Goal: Task Accomplishment & Management: Use online tool/utility

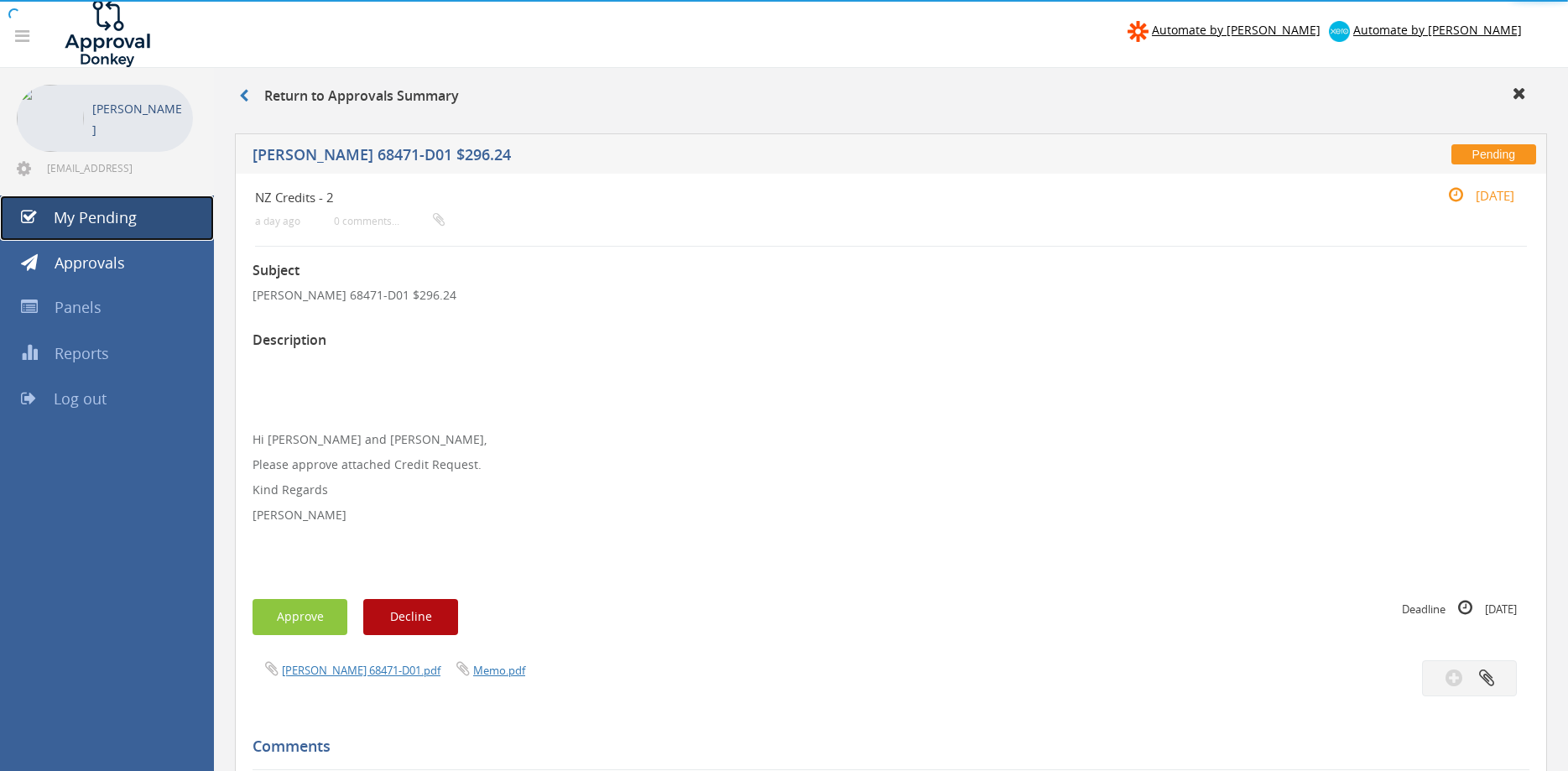
click at [136, 220] on link "My Pending" at bounding box center [107, 218] width 214 height 45
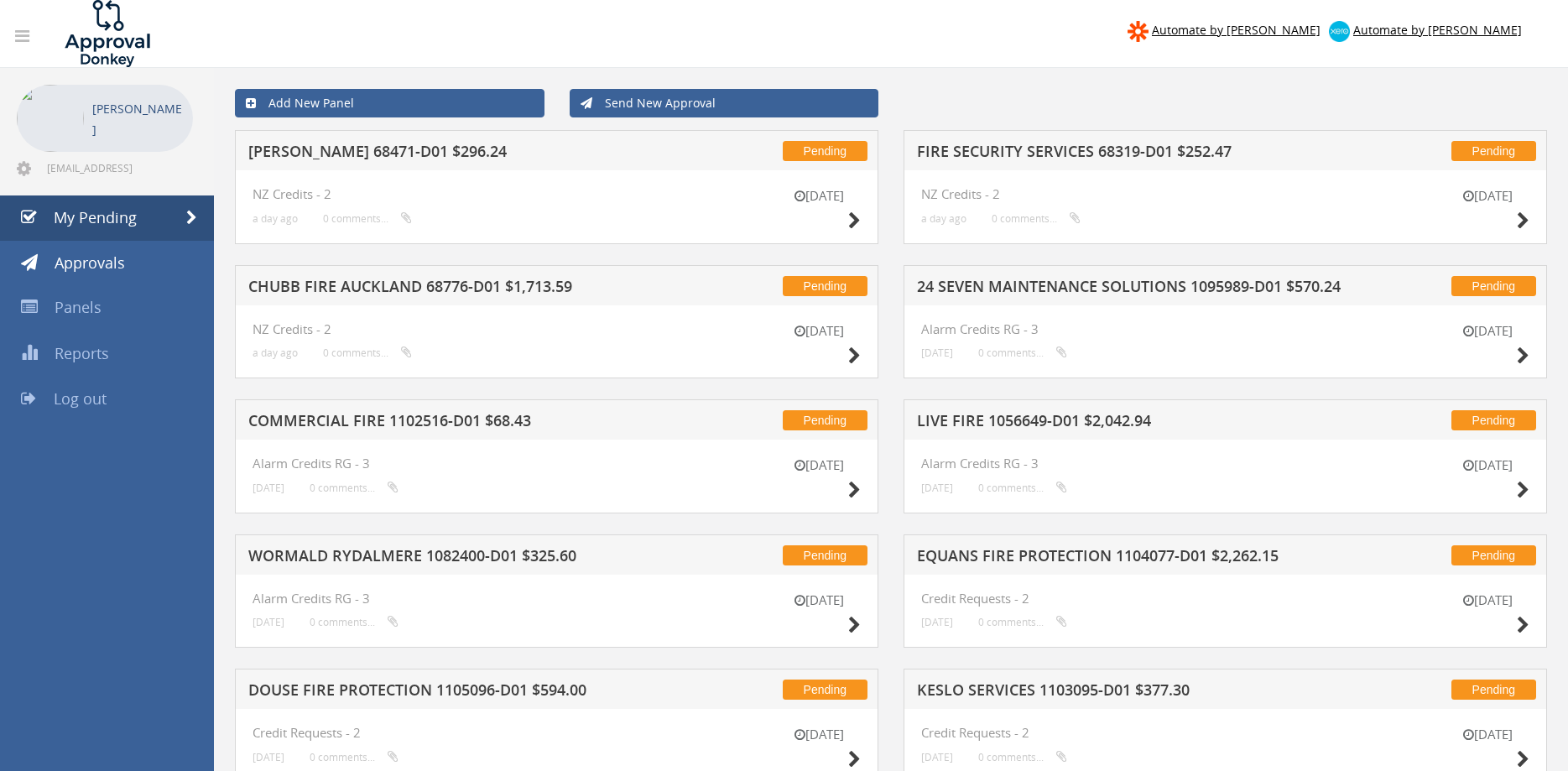
click at [363, 148] on h5 "[PERSON_NAME] 68471-D01 $296.24" at bounding box center [464, 154] width 432 height 21
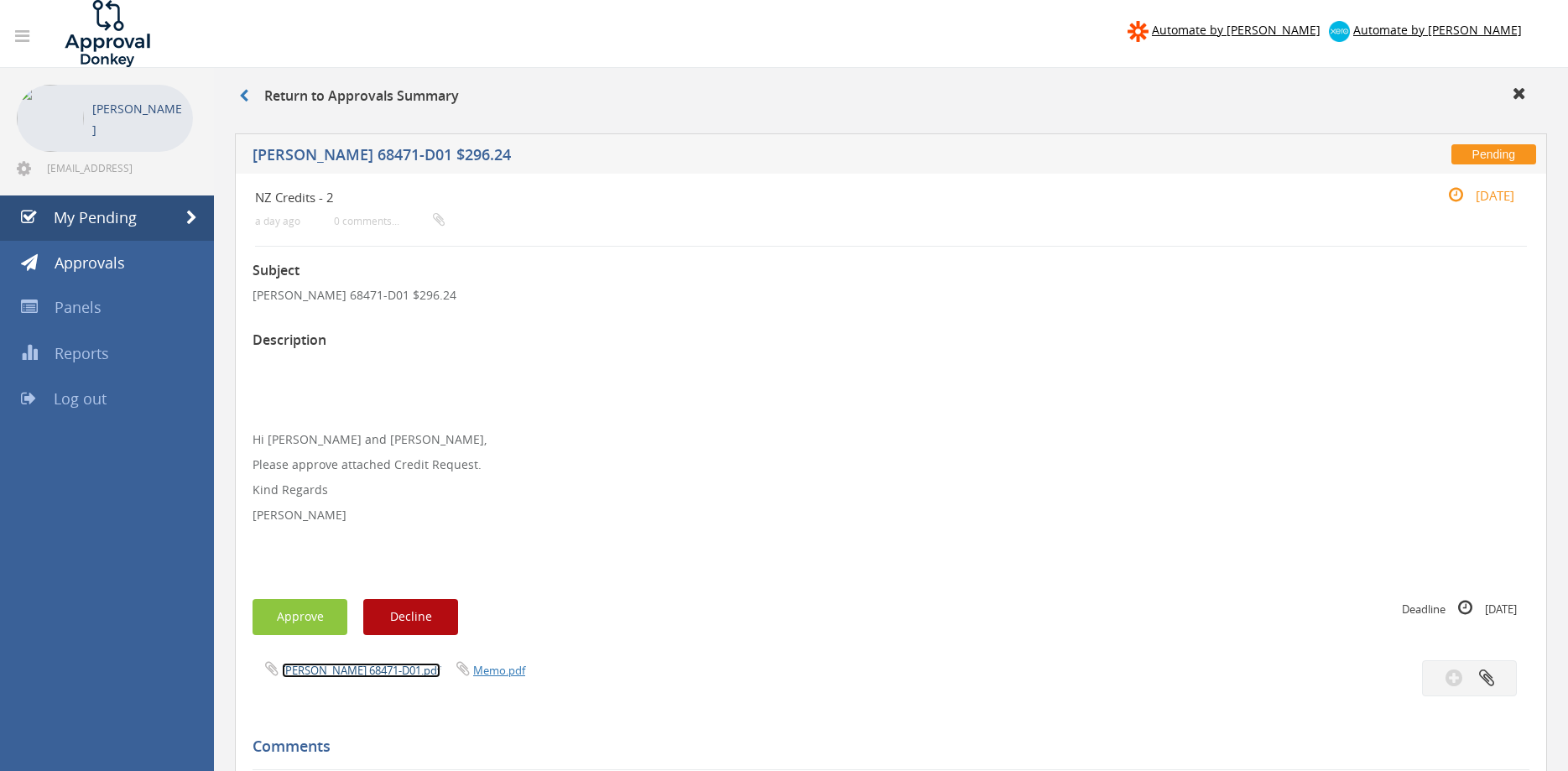
click at [389, 666] on link "[PERSON_NAME] 68471-D01.pdf" at bounding box center [362, 670] width 159 height 15
click at [286, 620] on button "Approve" at bounding box center [300, 617] width 95 height 36
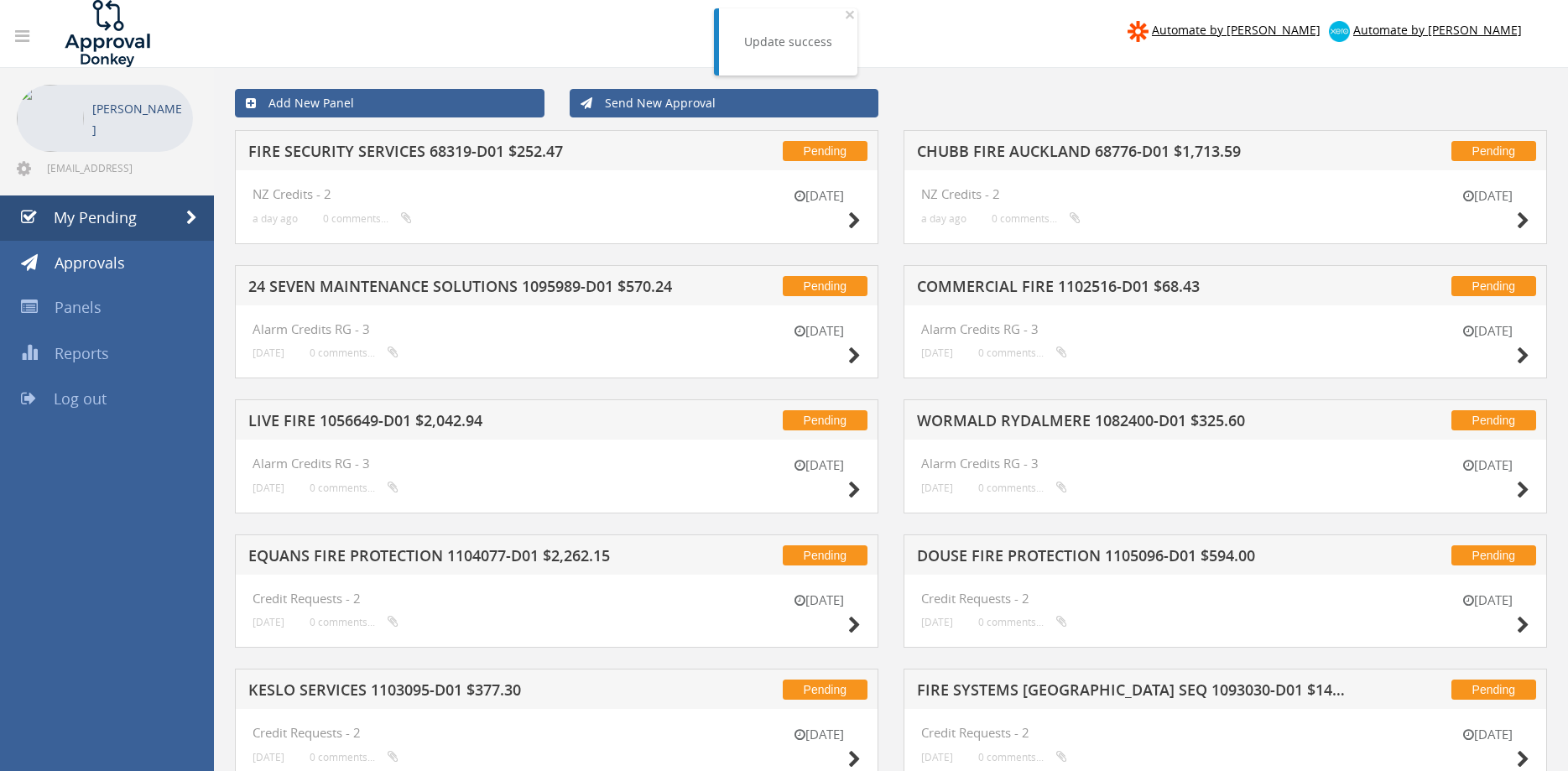
click at [489, 152] on h5 "FIRE SECURITY SERVICES 68319-D01 $252.47" at bounding box center [464, 154] width 432 height 21
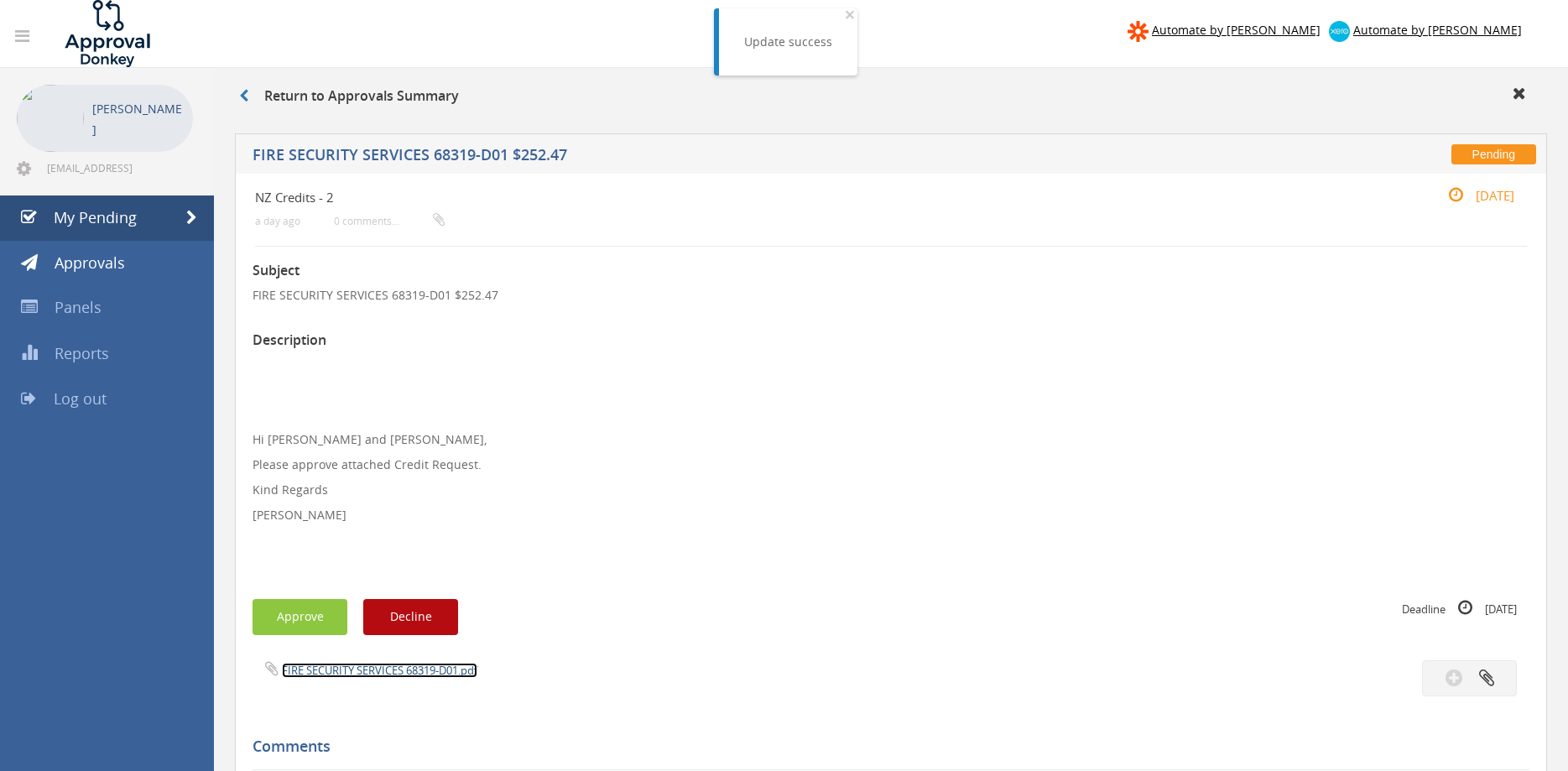
click at [389, 672] on link "FIRE SECURITY SERVICES 68319-D01.pdf" at bounding box center [380, 670] width 195 height 15
click at [314, 619] on button "Approve" at bounding box center [300, 617] width 95 height 36
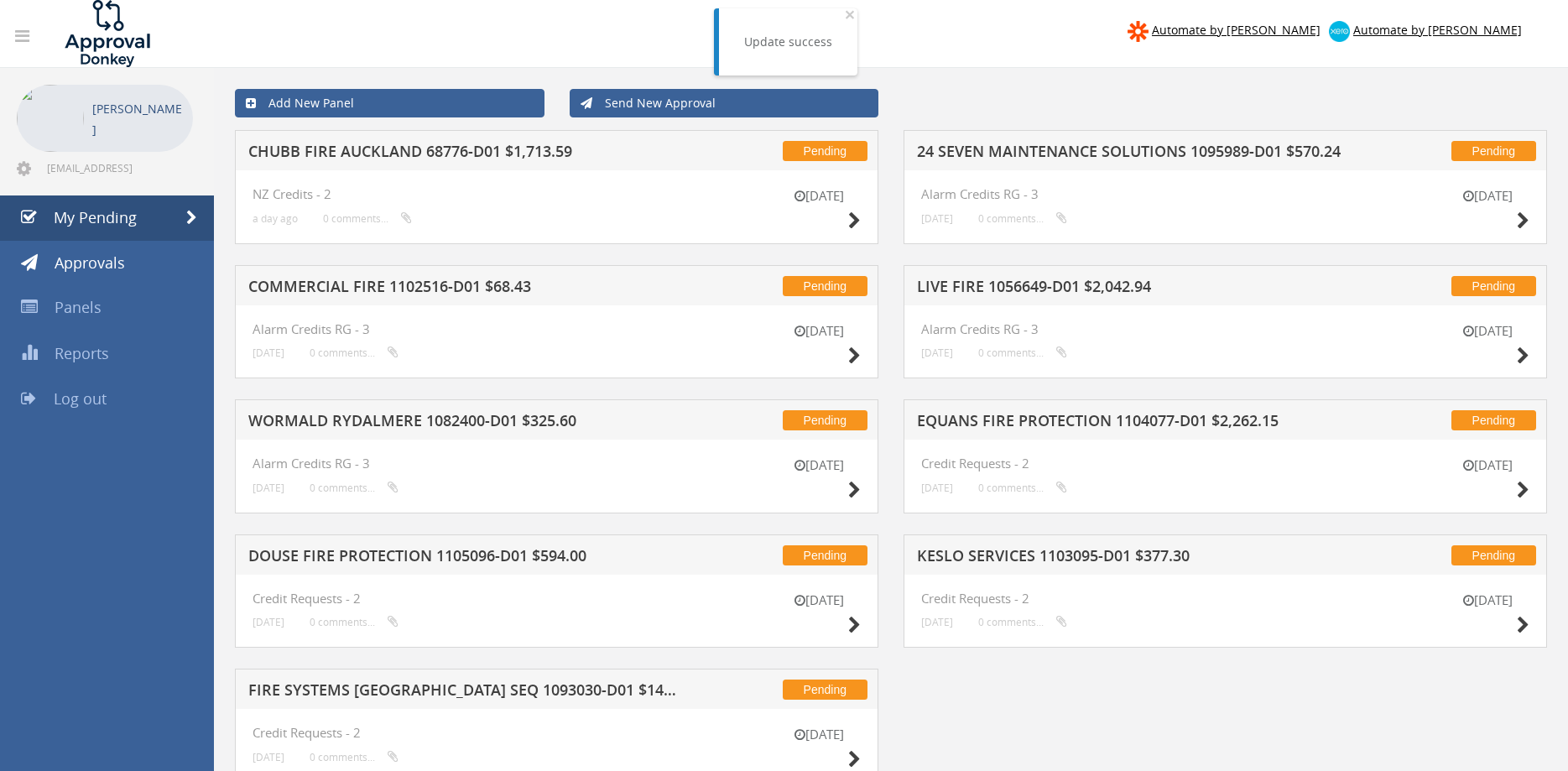
click at [457, 159] on h5 "CHUBB FIRE AUCKLAND 68776-D01 $1,713.59" at bounding box center [464, 154] width 432 height 21
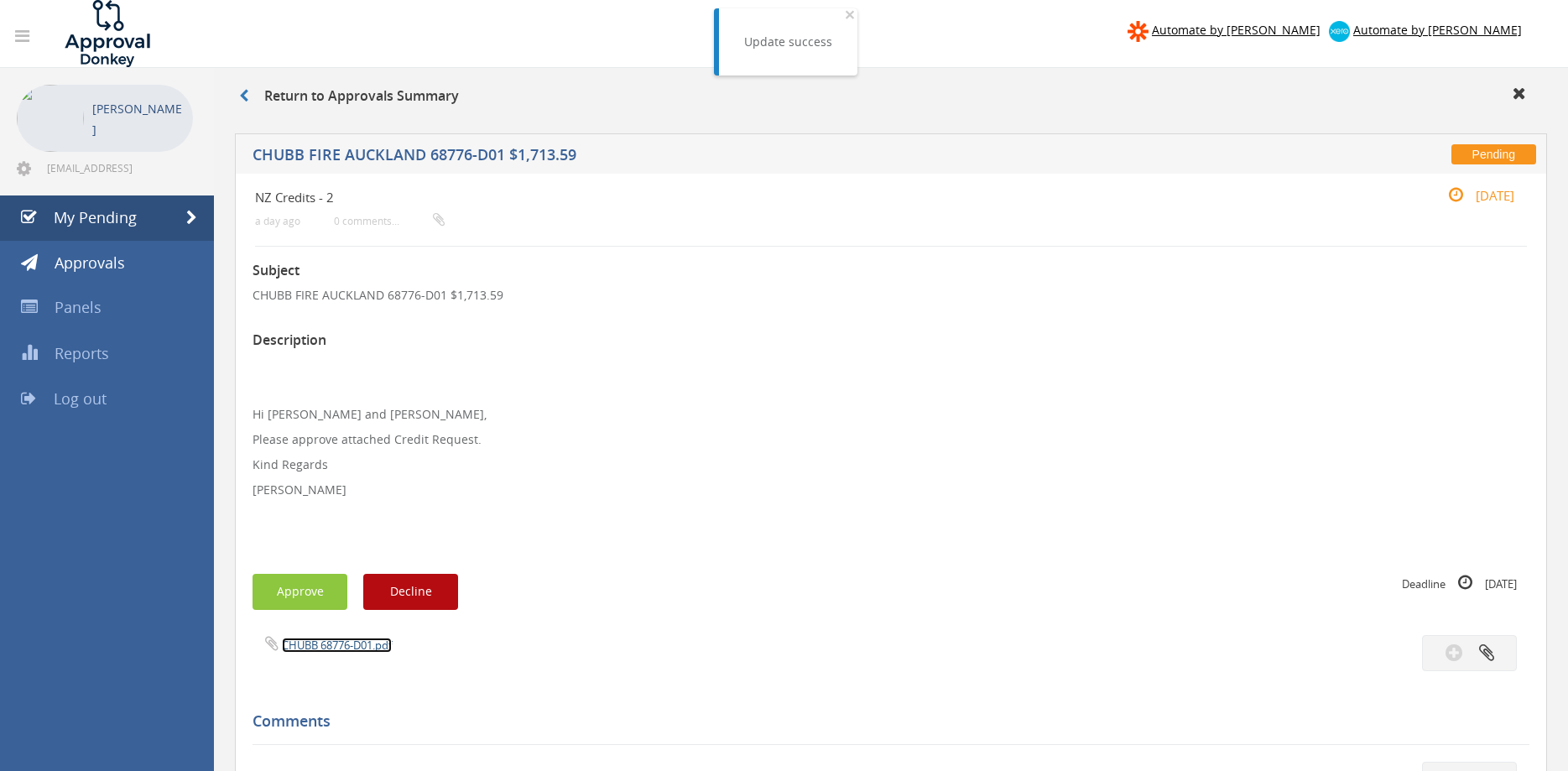
click at [360, 643] on link "CHUBB 68776-D01.pdf" at bounding box center [337, 645] width 110 height 15
click at [311, 592] on button "Approve" at bounding box center [300, 592] width 95 height 36
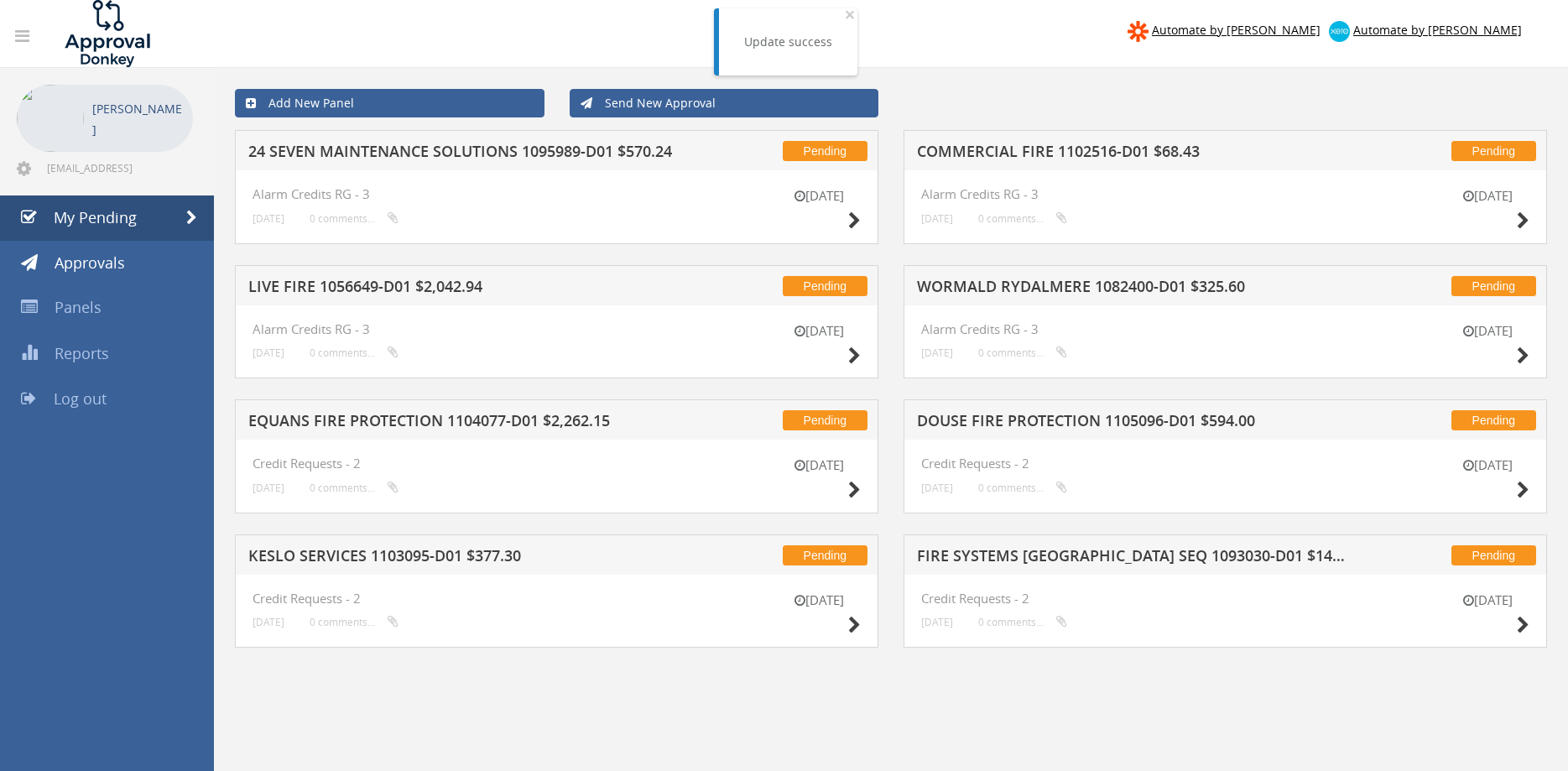
click at [427, 158] on h5 "24 SEVEN MAINTENANCE SOLUTIONS 1095989-D01 $570.24" at bounding box center [464, 154] width 432 height 21
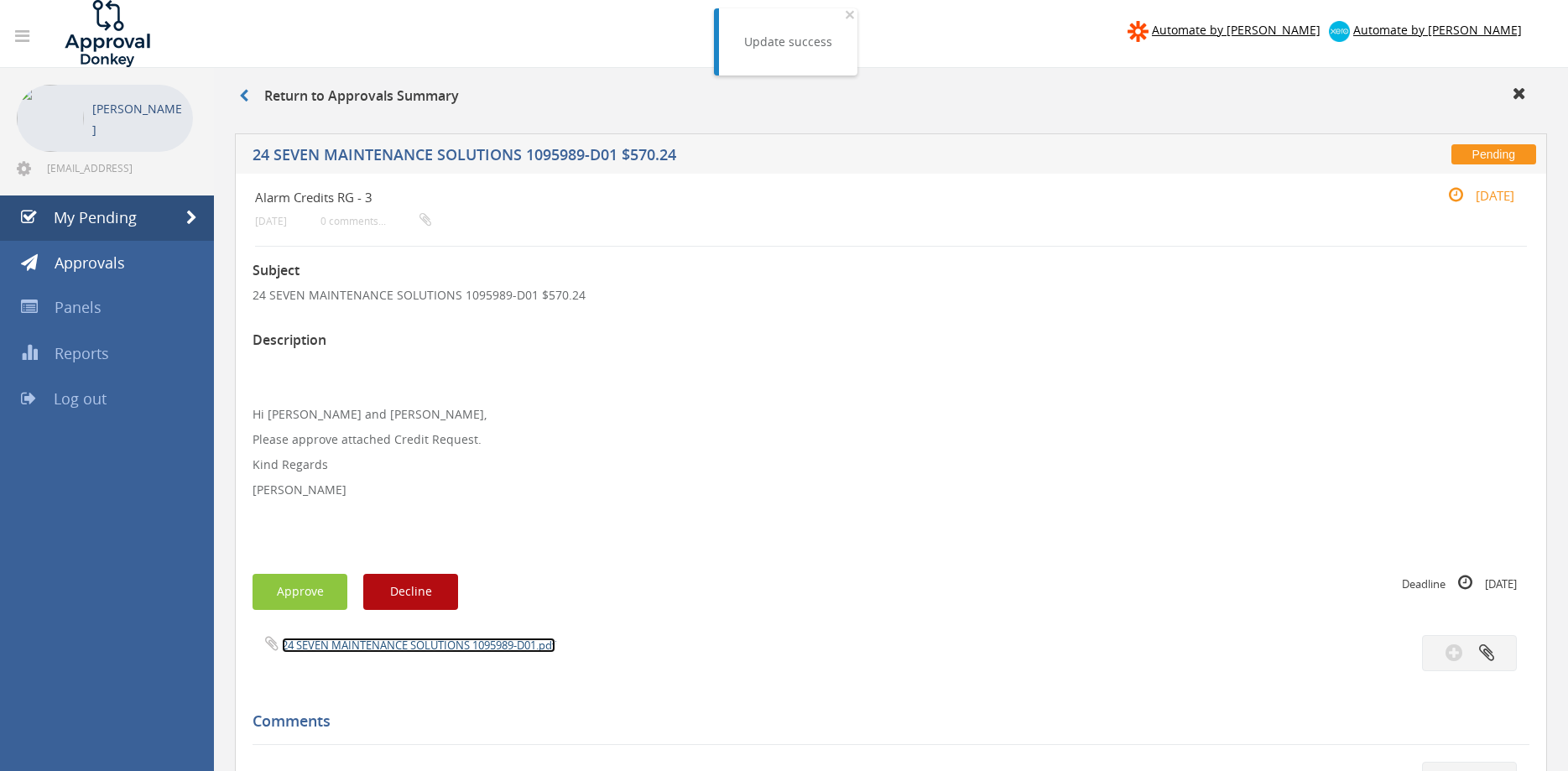
click at [411, 643] on link "24 SEVEN MAINTENANCE SOLUTIONS 1095989-D01.pdf" at bounding box center [419, 645] width 274 height 15
click at [308, 595] on button "Approve" at bounding box center [300, 592] width 95 height 36
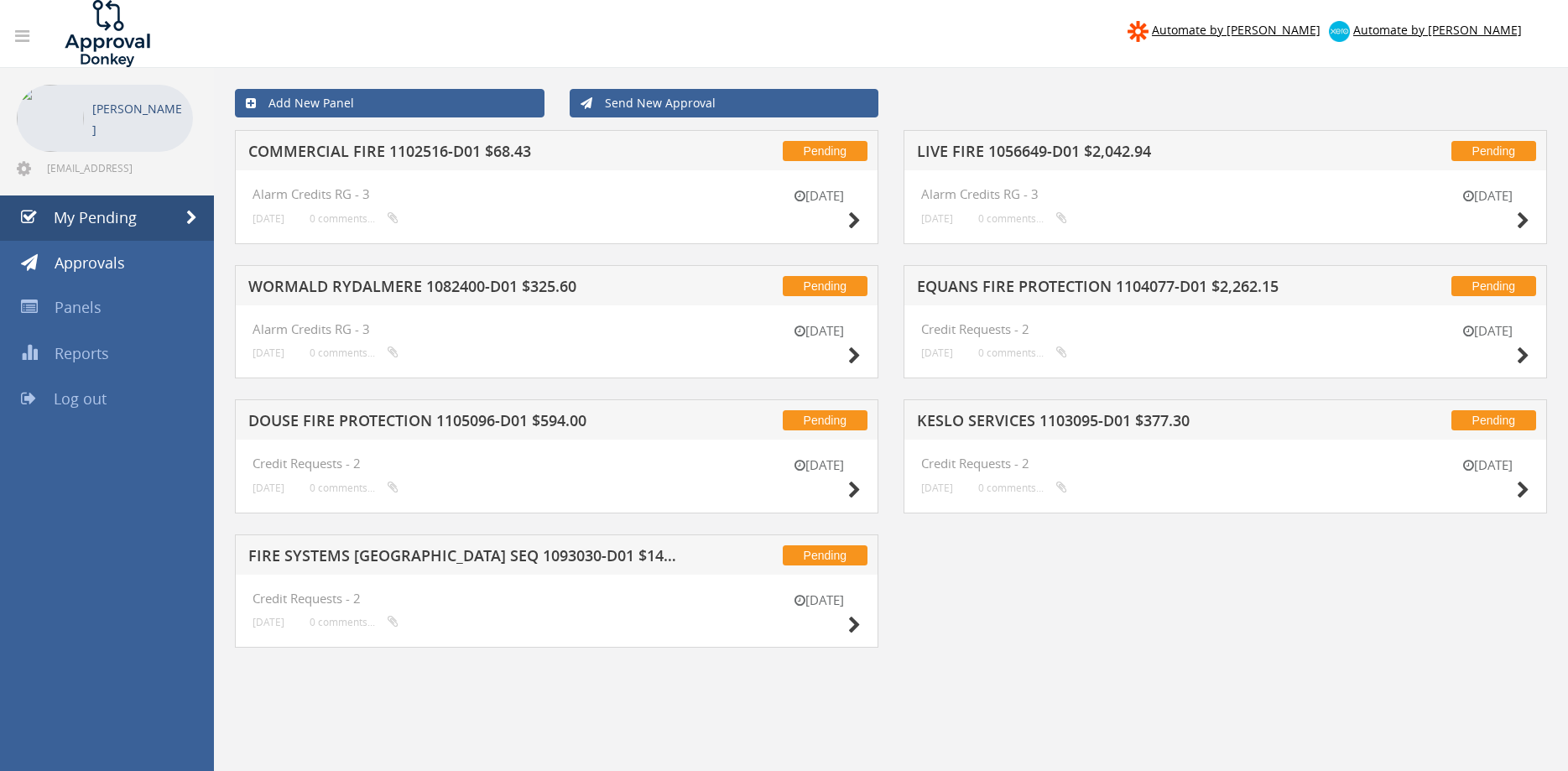
click at [418, 544] on div "Pending FIRE SYSTEMS [GEOGRAPHIC_DATA] SEQ 1093030-D01 $145.93" at bounding box center [557, 555] width 644 height 40
click at [421, 560] on h5 "FIRE SYSTEMS [GEOGRAPHIC_DATA] SEQ 1093030-D01 $145.93" at bounding box center [464, 558] width 432 height 21
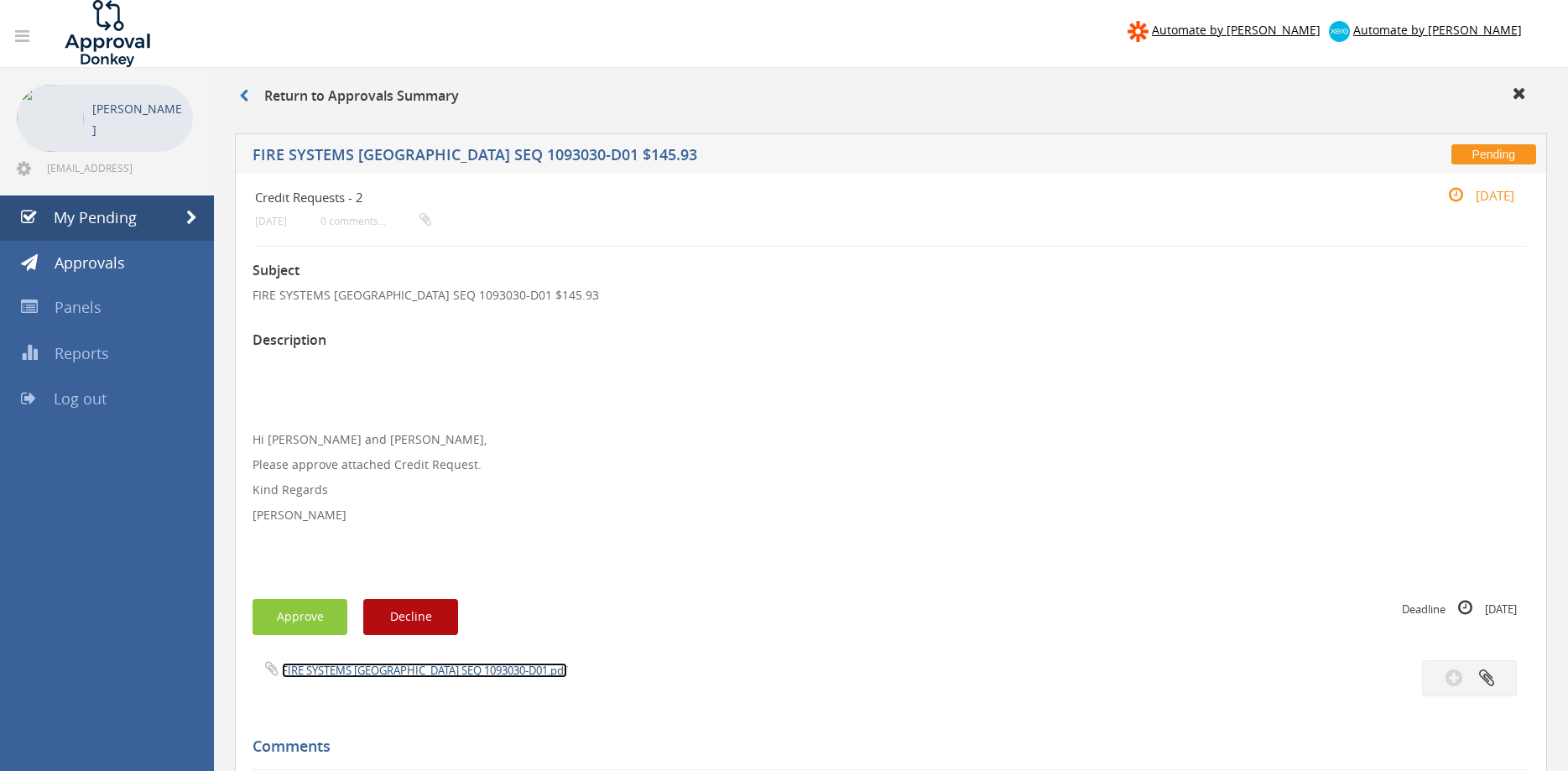
click at [467, 673] on link "FIRE SYSTEMS [GEOGRAPHIC_DATA] SEQ 1093030-D01.pdf" at bounding box center [425, 670] width 286 height 15
click at [318, 608] on button "Approve" at bounding box center [300, 617] width 95 height 36
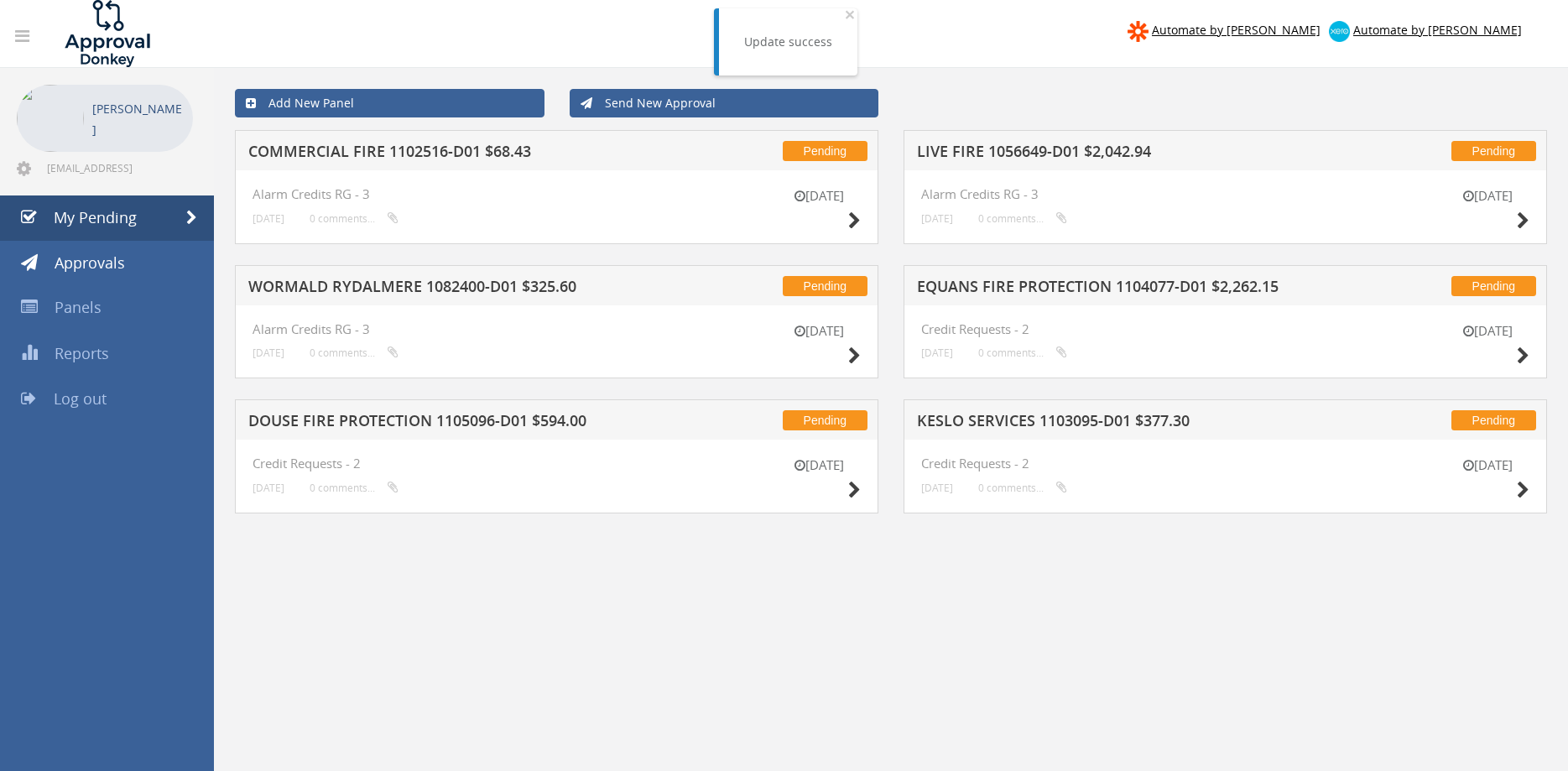
click at [453, 155] on h5 "COMMERCIAL FIRE 1102516-D01 $68.43" at bounding box center [464, 154] width 432 height 21
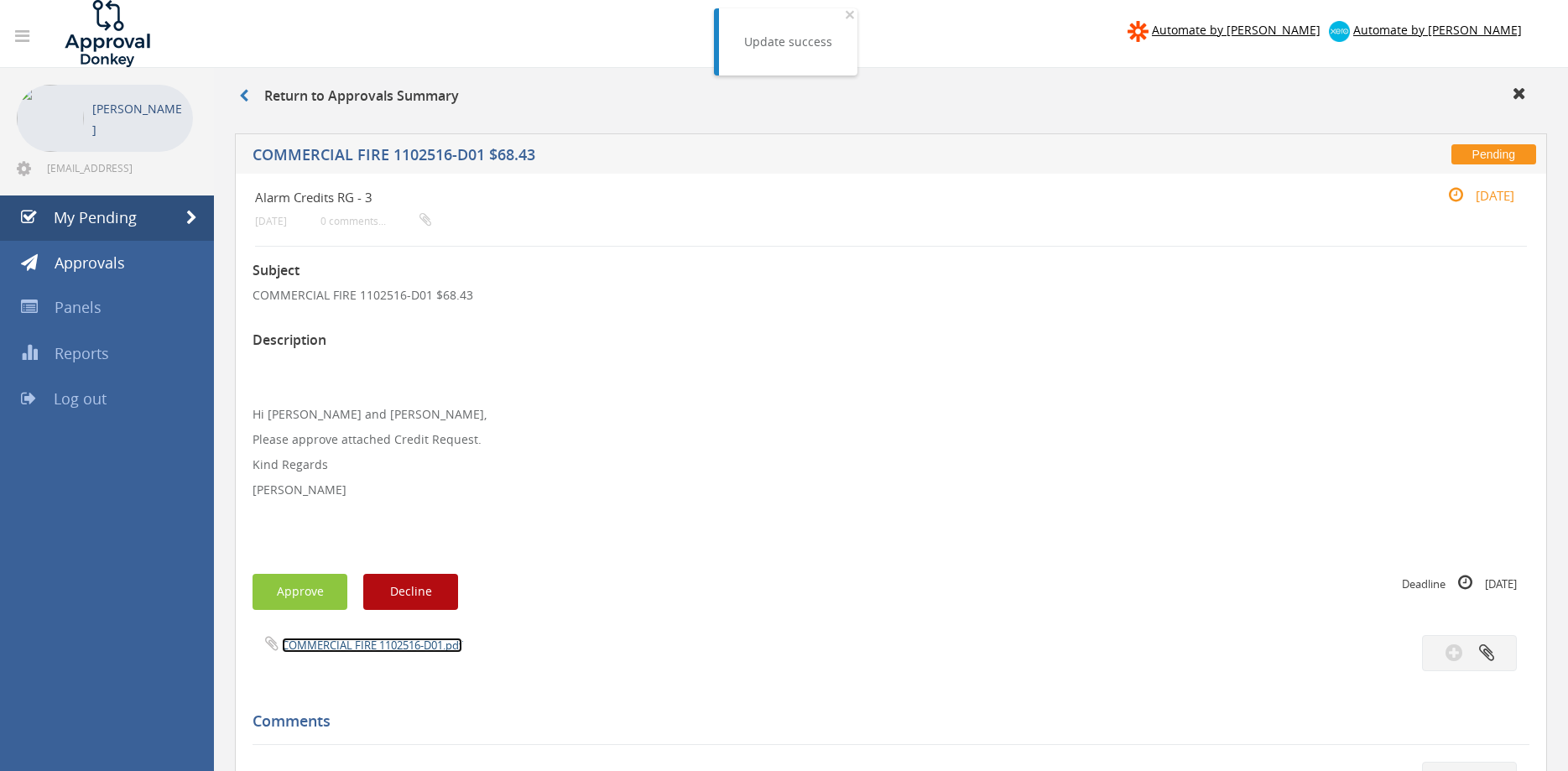
click at [384, 640] on link "COMMERCIAL FIRE 1102516-D01.pdf" at bounding box center [372, 645] width 180 height 15
click at [314, 588] on button "Approve" at bounding box center [300, 592] width 95 height 36
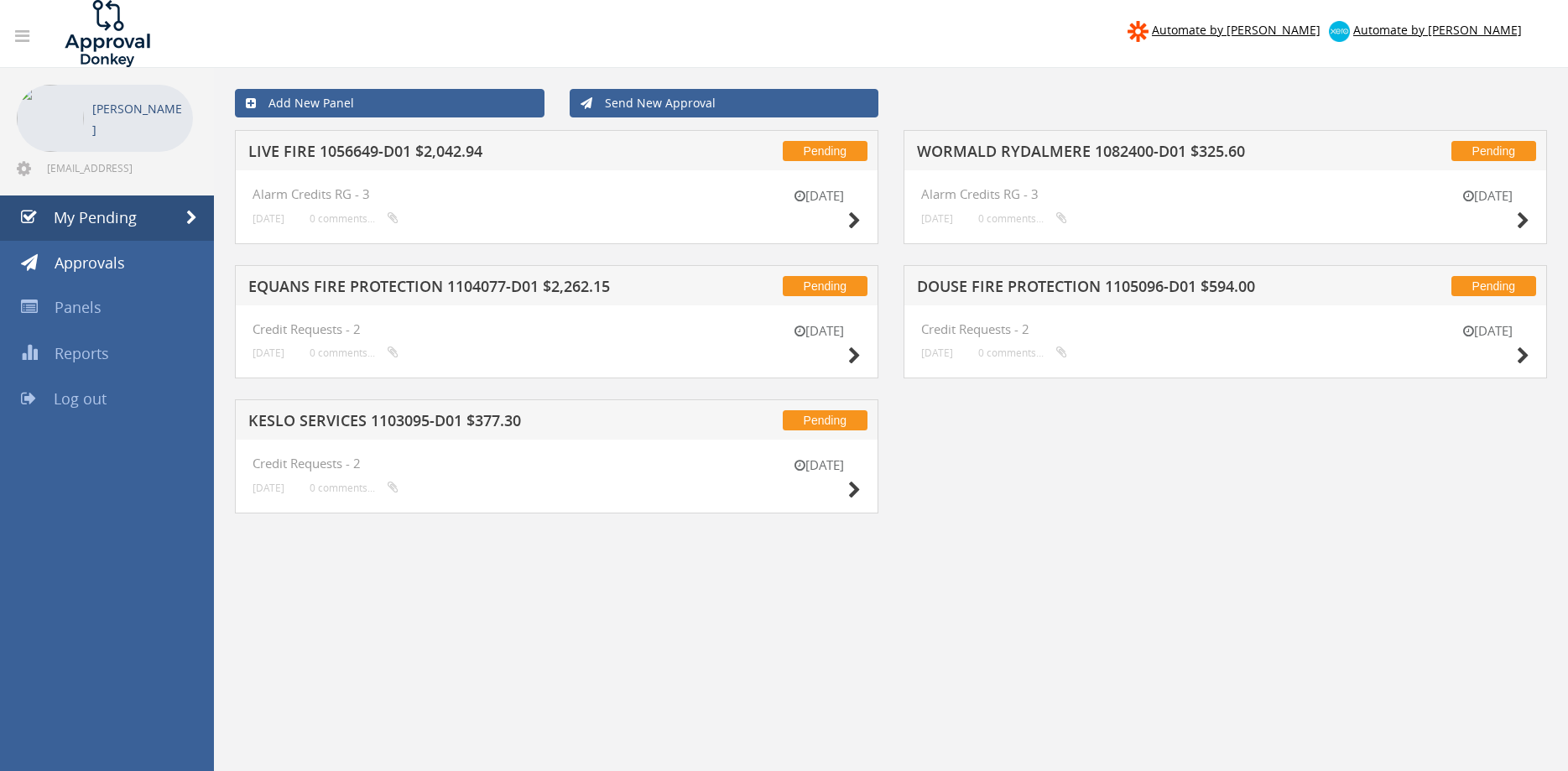
click at [462, 151] on h5 "LIVE FIRE 1056649-D01 $2,042.94" at bounding box center [464, 154] width 432 height 21
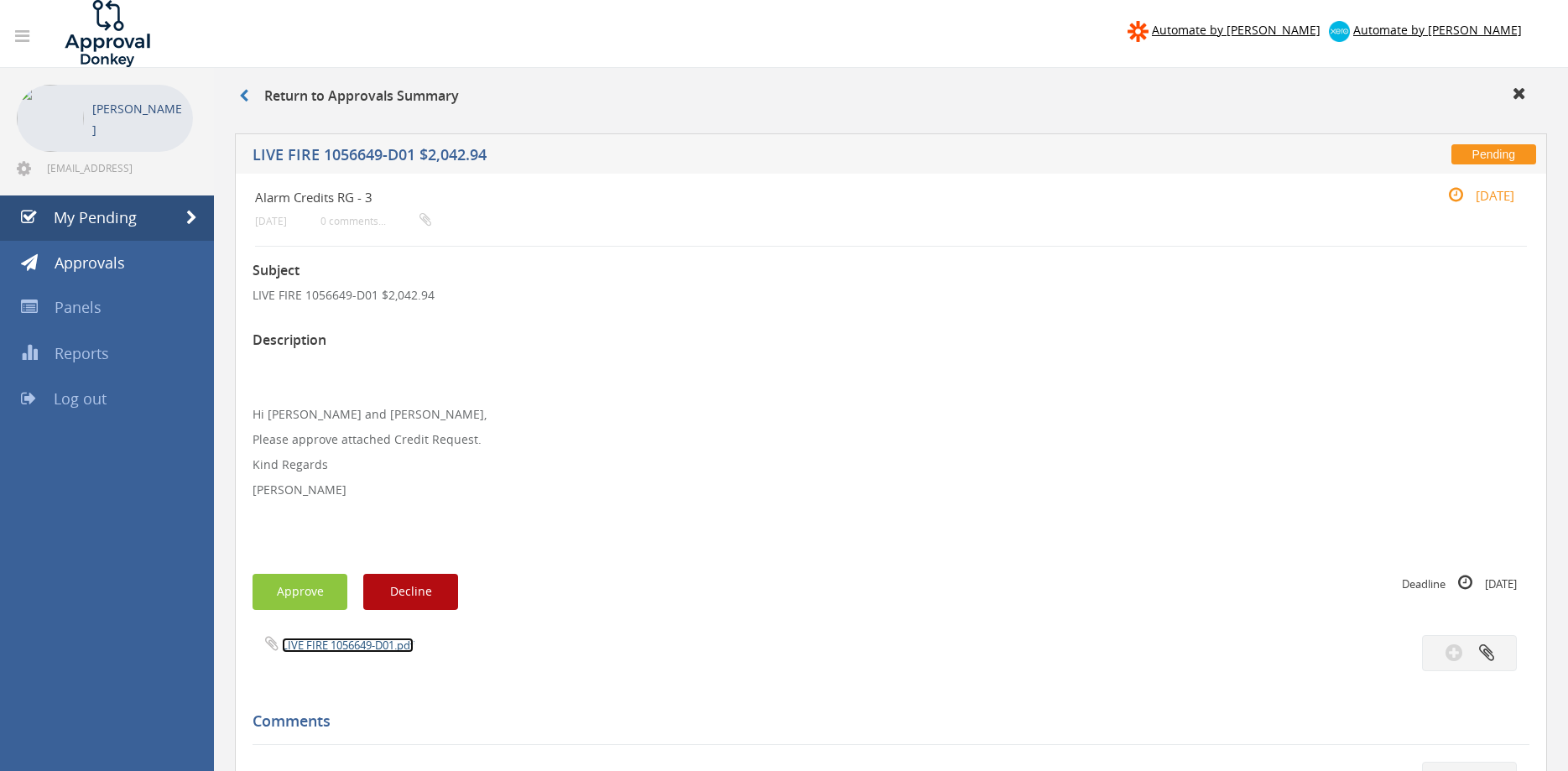
click at [376, 646] on link "LIVE FIRE 1056649-D01.pdf" at bounding box center [348, 645] width 132 height 15
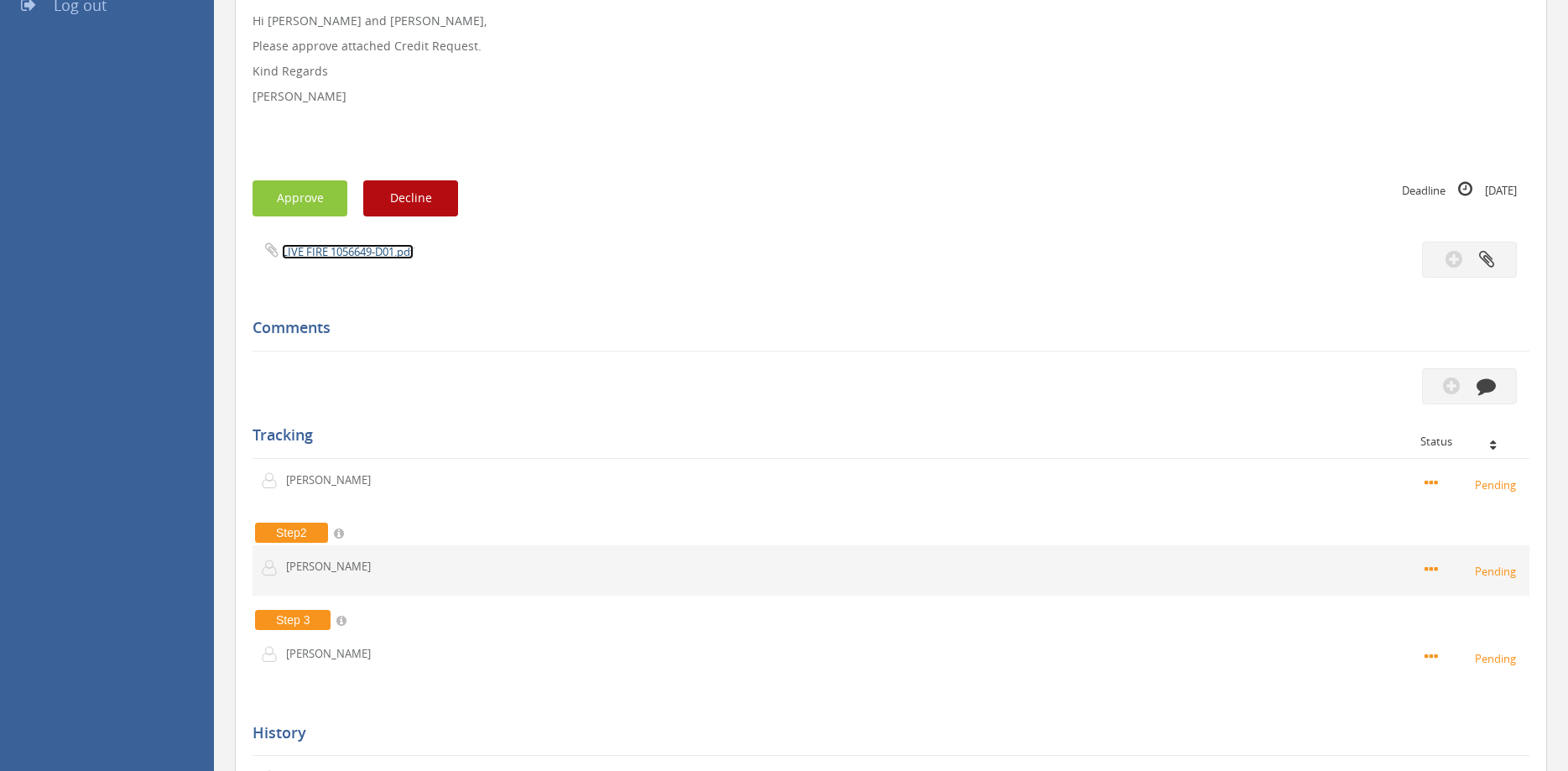
scroll to position [428, 0]
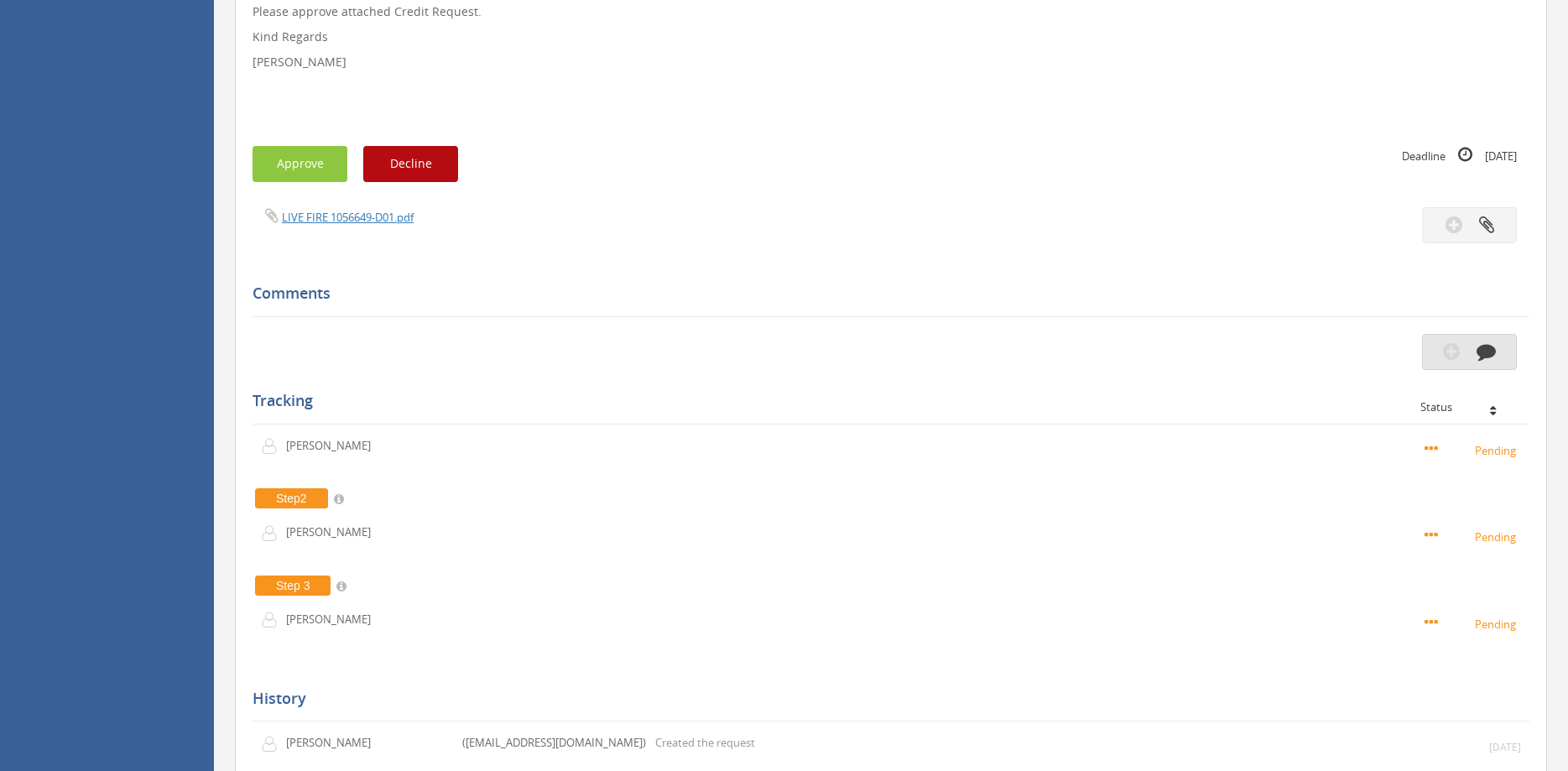
click at [1450, 353] on icon "button" at bounding box center [1451, 351] width 17 height 19
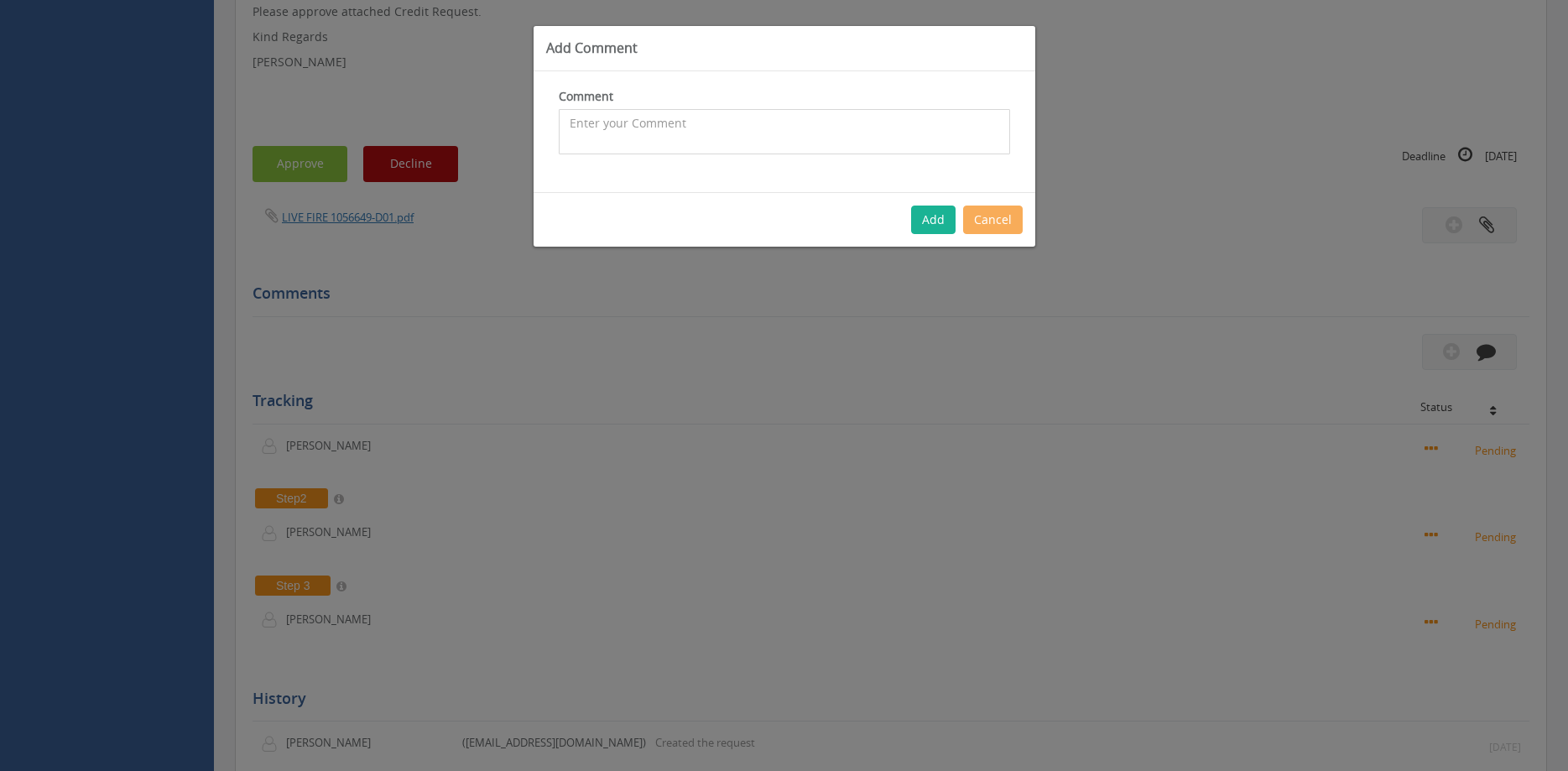
click at [618, 125] on textarea at bounding box center [785, 132] width 451 height 45
type textarea "Issue one [PERSON_NAME] with the courier leaving at the letterbox"
click at [943, 220] on button "Add" at bounding box center [933, 220] width 44 height 29
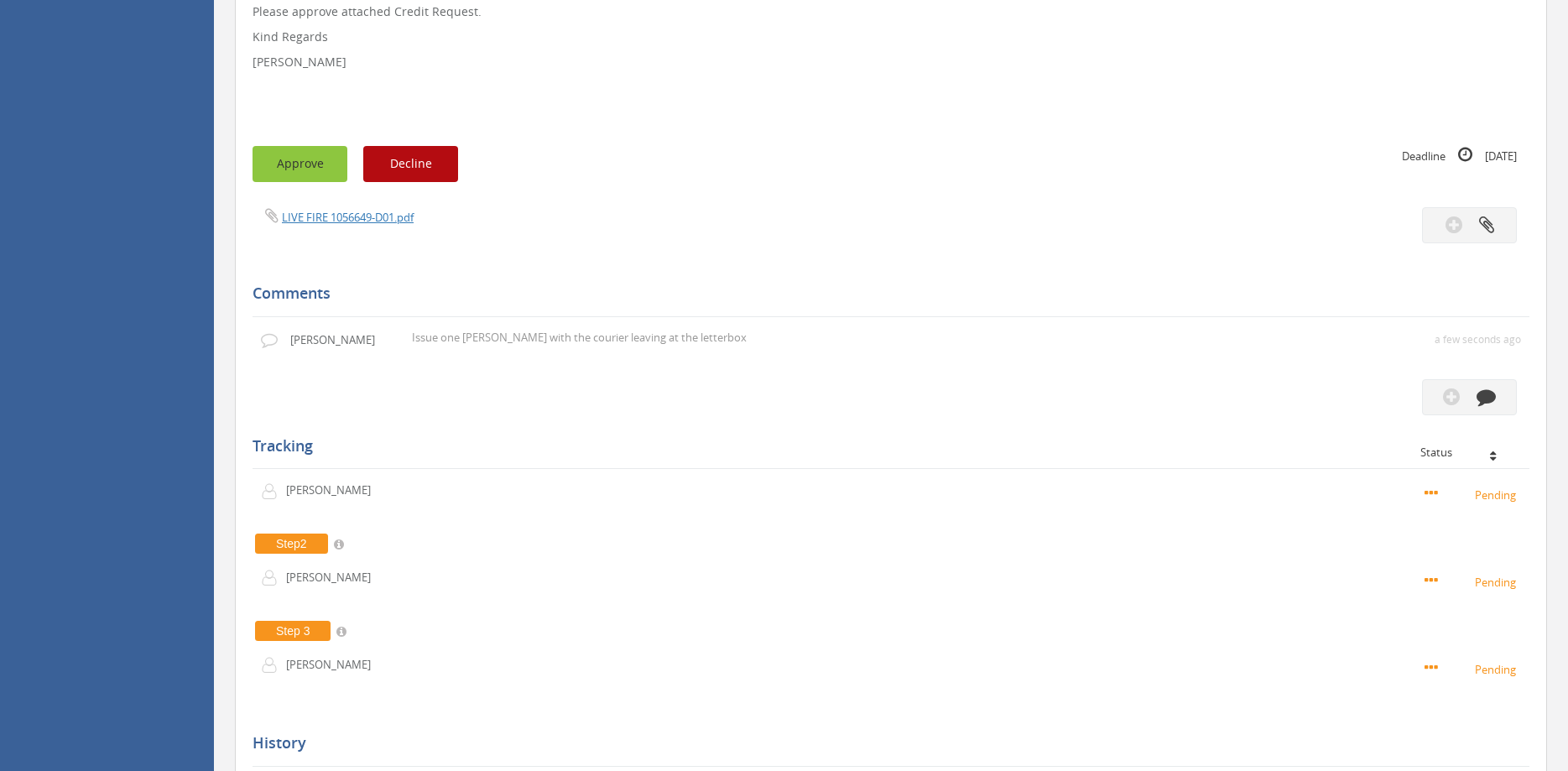
click at [280, 159] on button "Approve" at bounding box center [300, 164] width 95 height 36
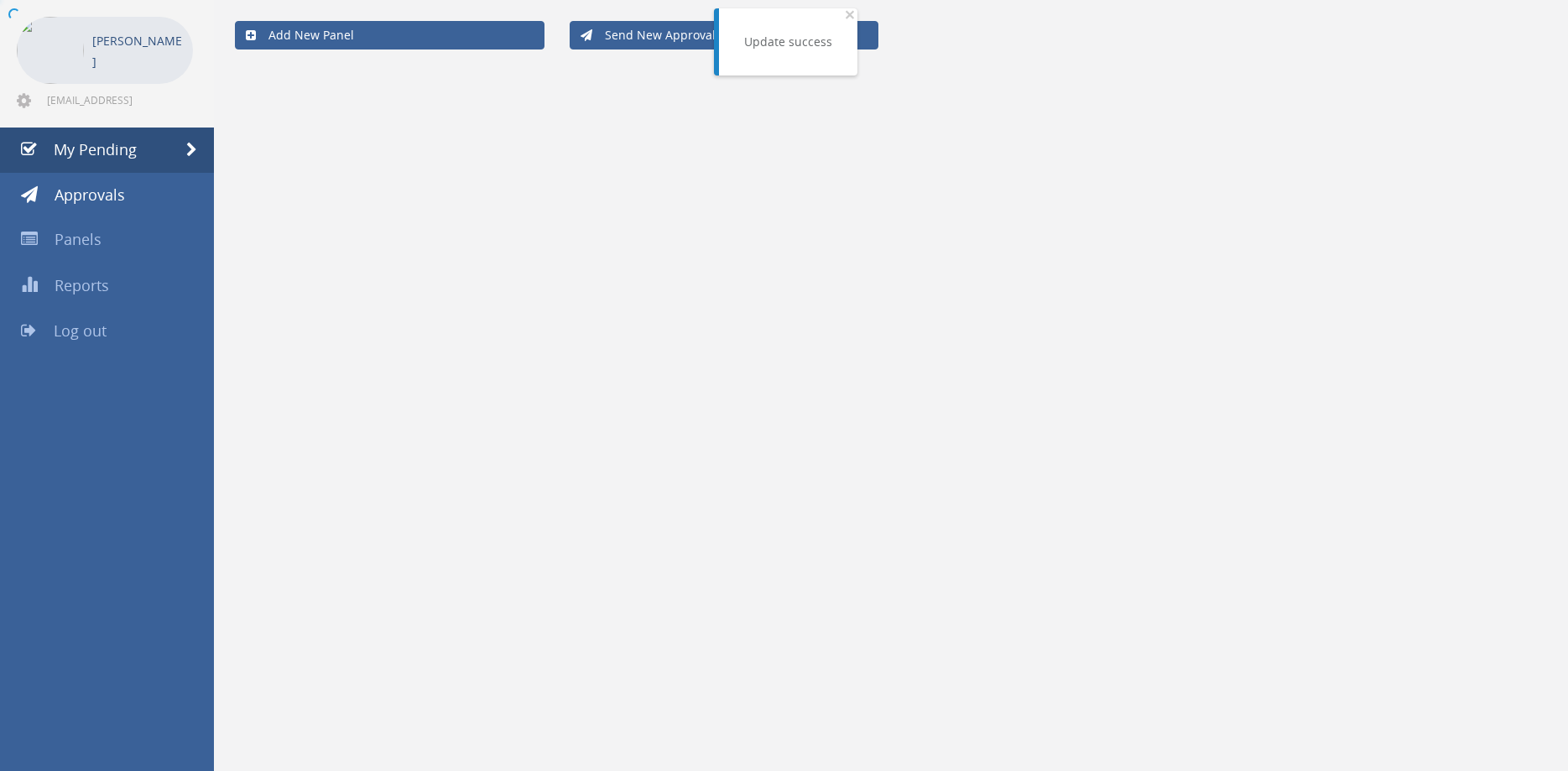
scroll to position [68, 0]
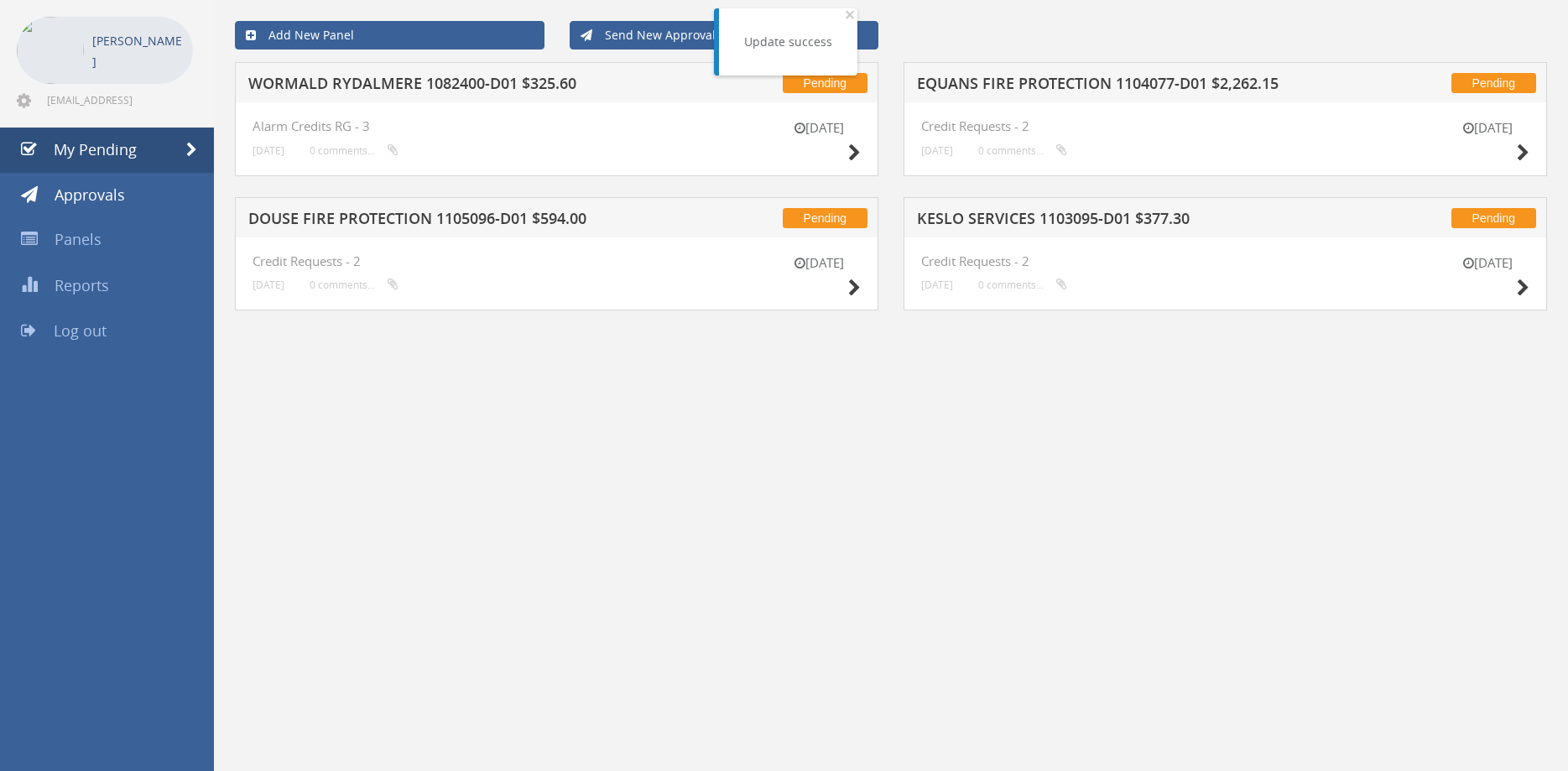
click at [432, 212] on h5 "DOUSE FIRE PROTECTION 1105096-D01 $594.00" at bounding box center [464, 221] width 432 height 21
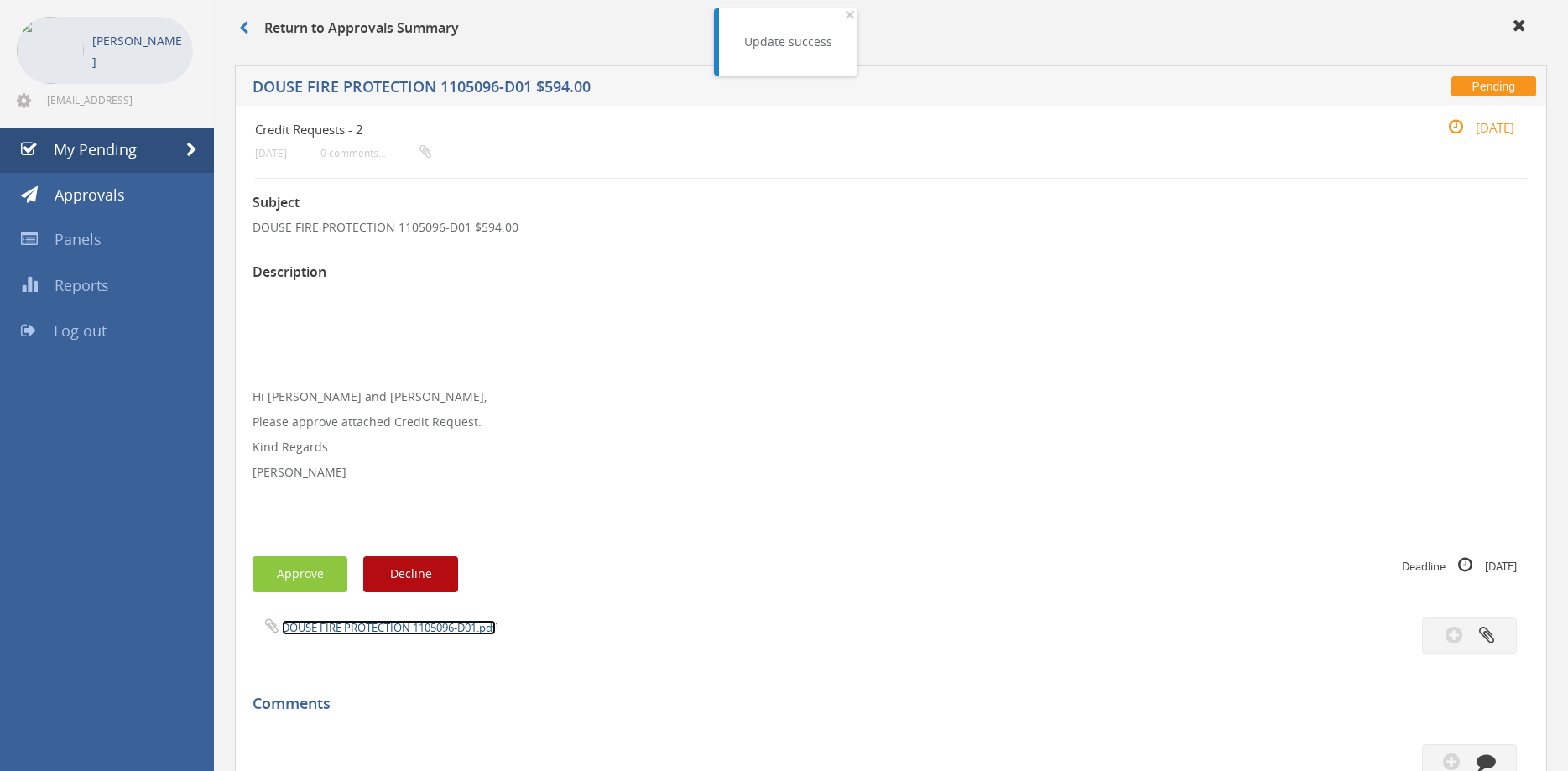
click at [418, 626] on link "DOUSE FIRE PROTECTION 1105096-D01.pdf" at bounding box center [389, 627] width 214 height 15
click at [317, 571] on button "Approve" at bounding box center [300, 574] width 95 height 36
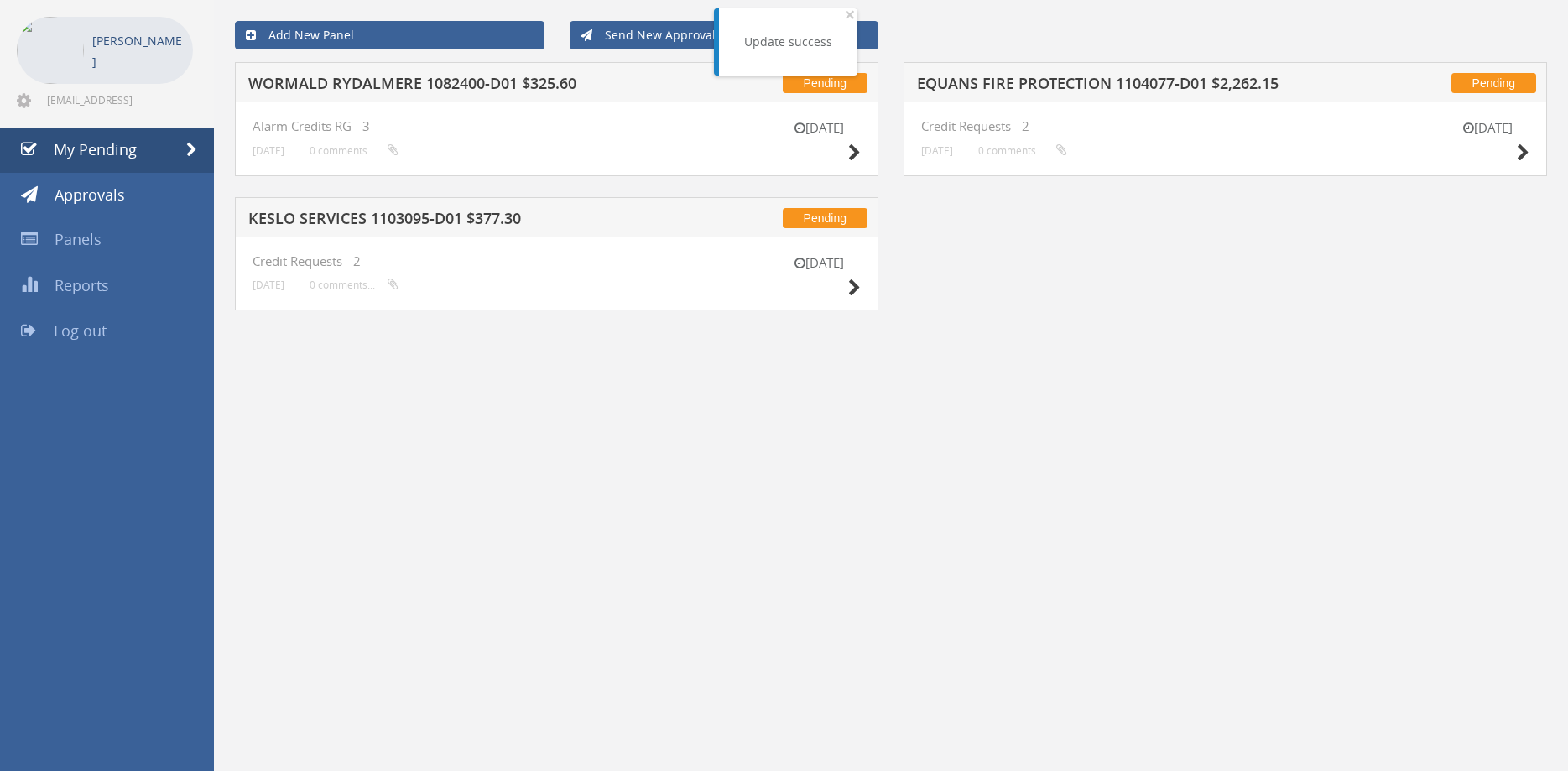
click at [463, 73] on div "Pending WORMALD RYDALMERE 1082400-D01 $325.60" at bounding box center [557, 82] width 644 height 40
click at [458, 80] on h5 "WORMALD RYDALMERE 1082400-D01 $325.60" at bounding box center [464, 86] width 432 height 21
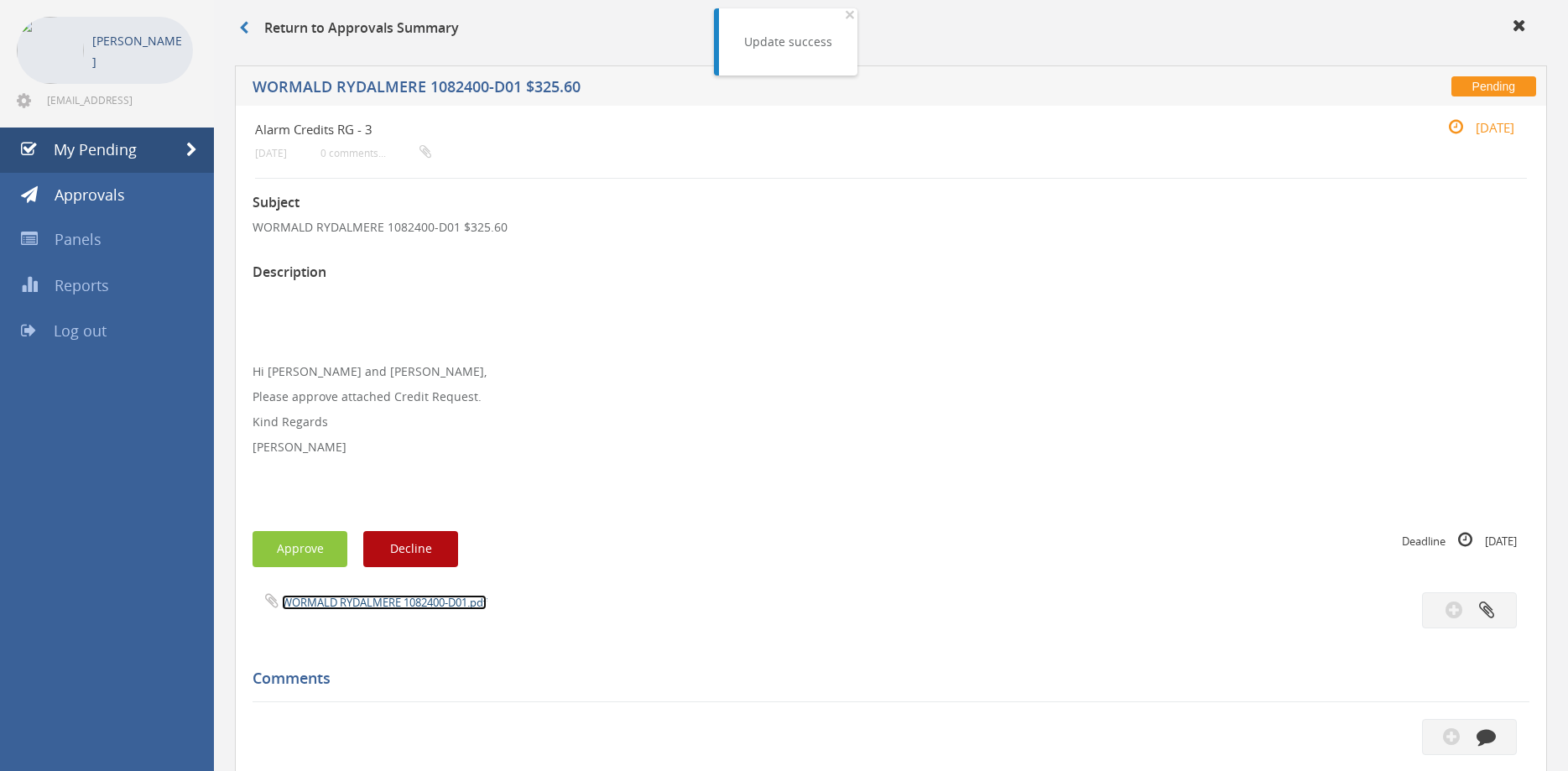
click at [404, 602] on link "WORMALD RYDALMERE 1082400-D01.pdf" at bounding box center [384, 602] width 205 height 15
click at [321, 558] on button "Approve" at bounding box center [300, 549] width 95 height 36
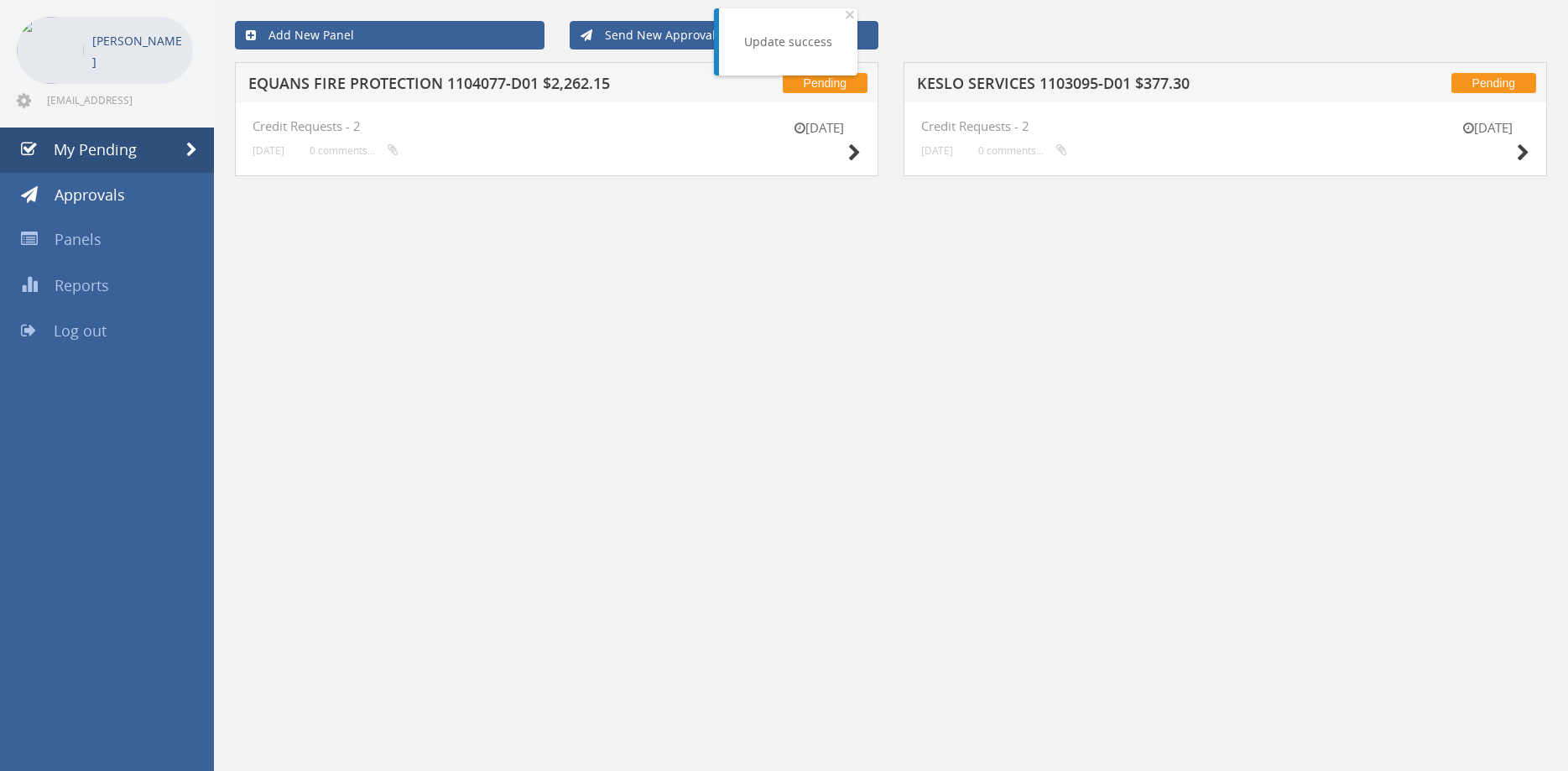
click at [385, 80] on h5 "EQUANS FIRE PROTECTION 1104077-D01 $2,262.15" at bounding box center [464, 86] width 432 height 21
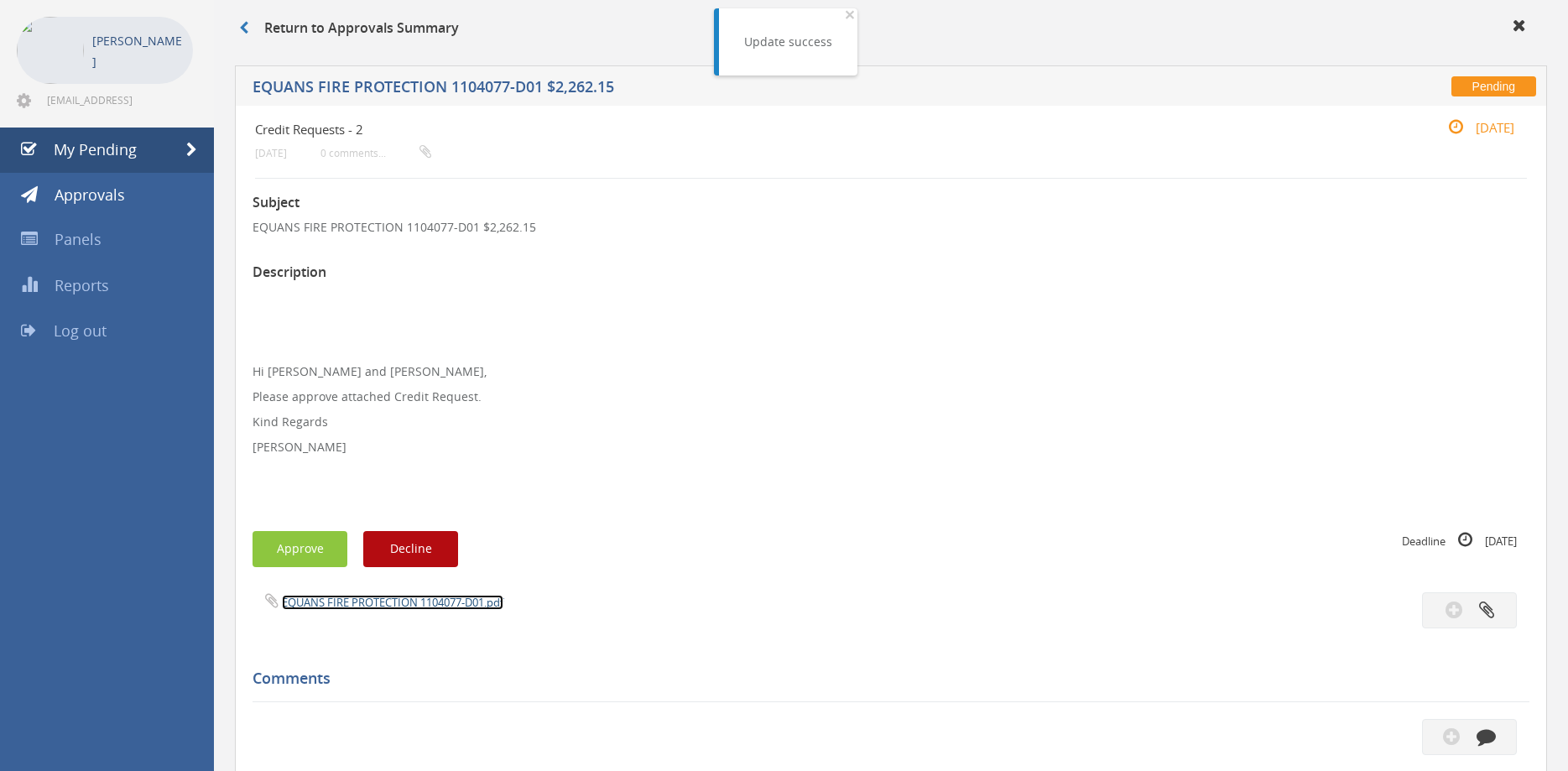
click at [409, 603] on link "EQUANS FIRE PROTECTION 1104077-D01.pdf" at bounding box center [393, 602] width 221 height 15
click at [422, 605] on link "EQUANS FIRE PROTECTION 1104077-D01.pdf" at bounding box center [393, 602] width 221 height 15
click at [295, 540] on button "Approve" at bounding box center [300, 549] width 95 height 36
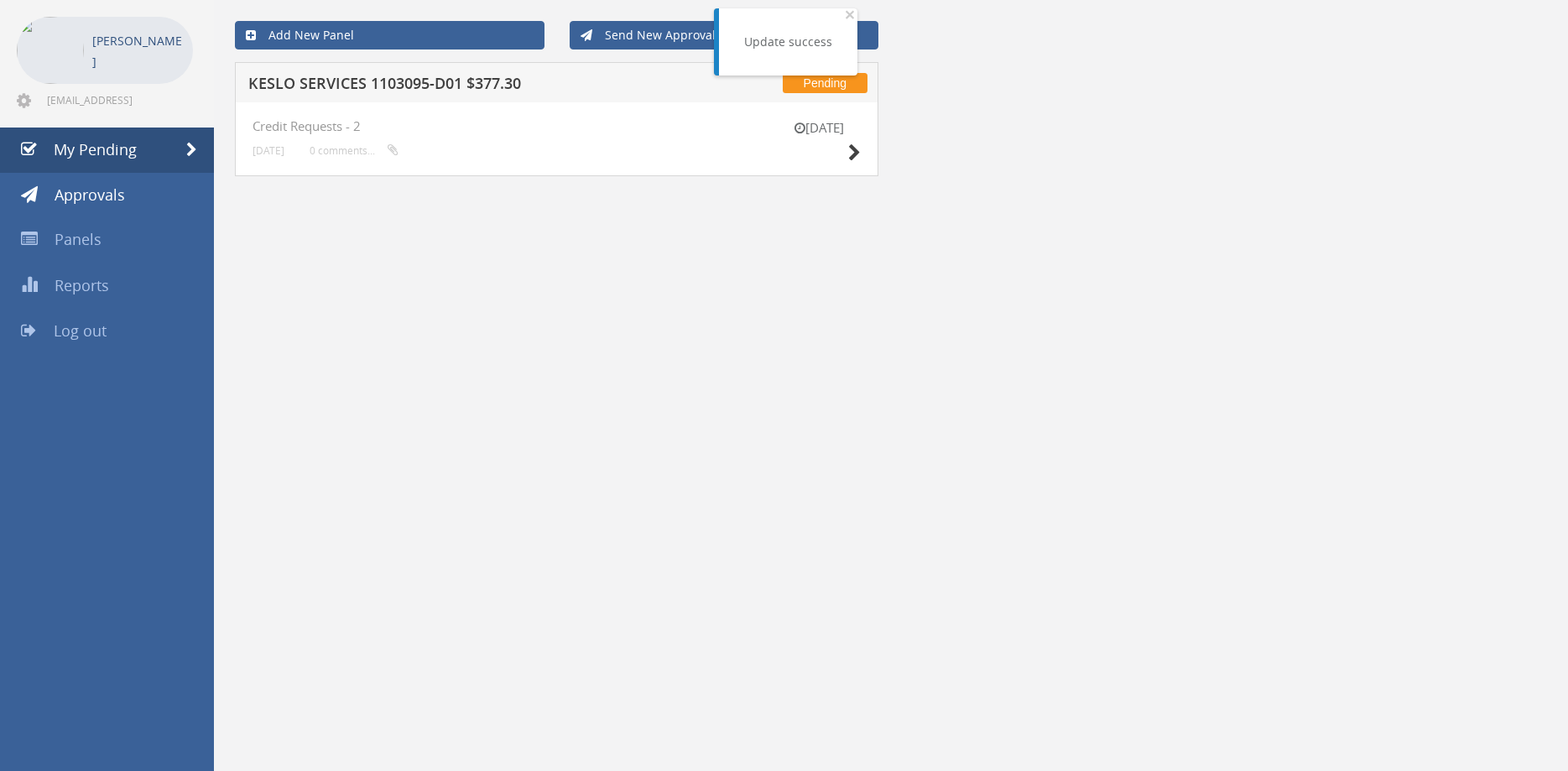
click at [422, 80] on h5 "KESLO SERVICES 1103095-D01 $377.30" at bounding box center [464, 86] width 432 height 21
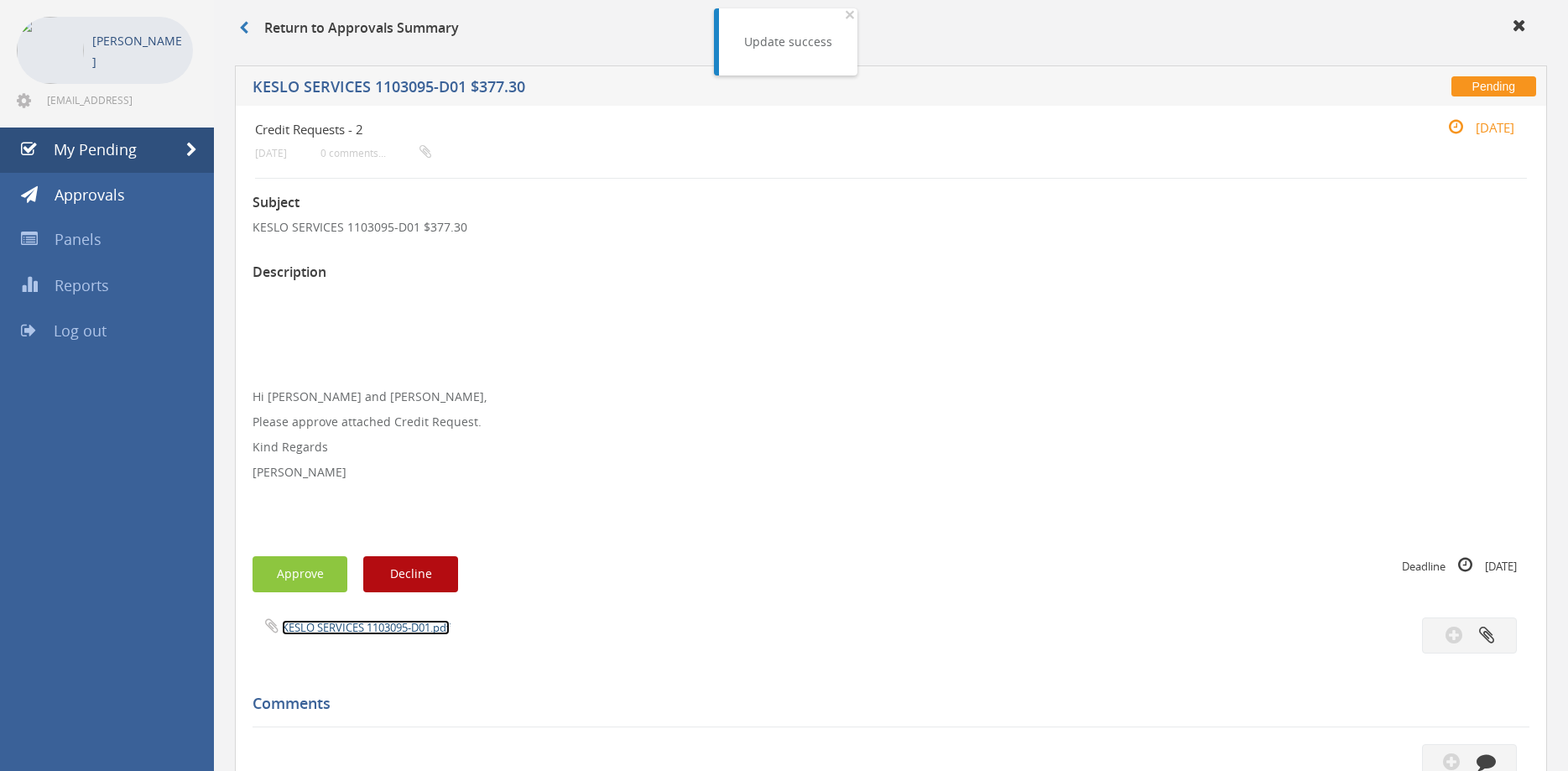
click at [378, 625] on link "KESLO SERVICES 1103095-D01.pdf" at bounding box center [366, 627] width 168 height 15
click at [294, 571] on button "Approve" at bounding box center [300, 574] width 95 height 36
